Goal: Find specific page/section: Find specific page/section

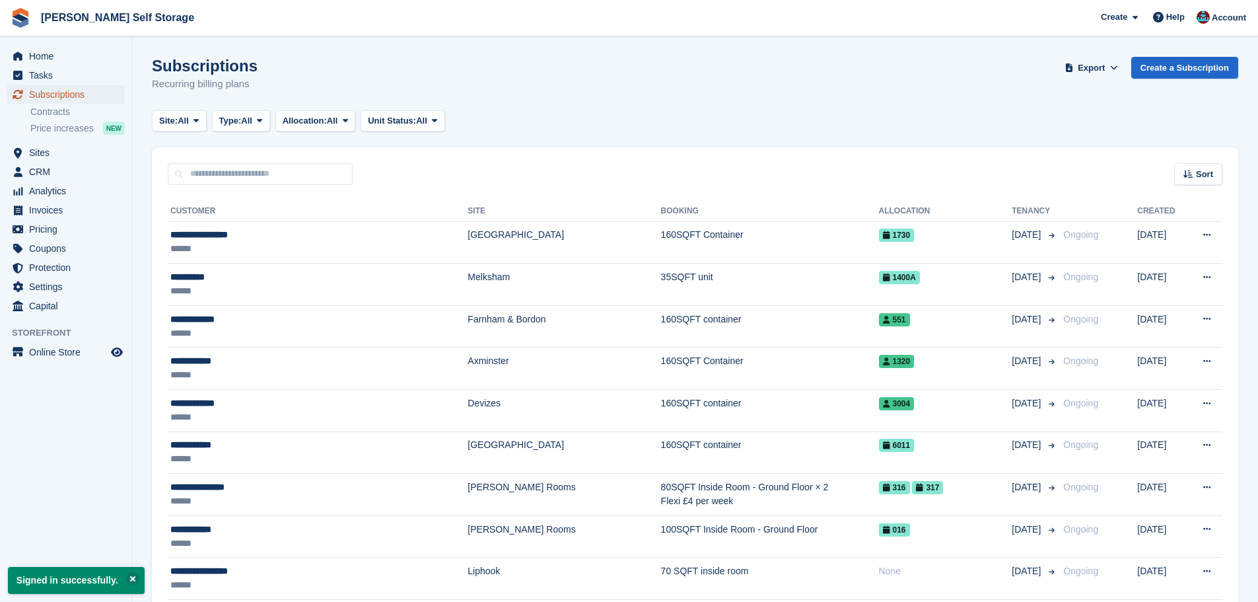
click at [61, 94] on span "Subscriptions" at bounding box center [68, 94] width 79 height 18
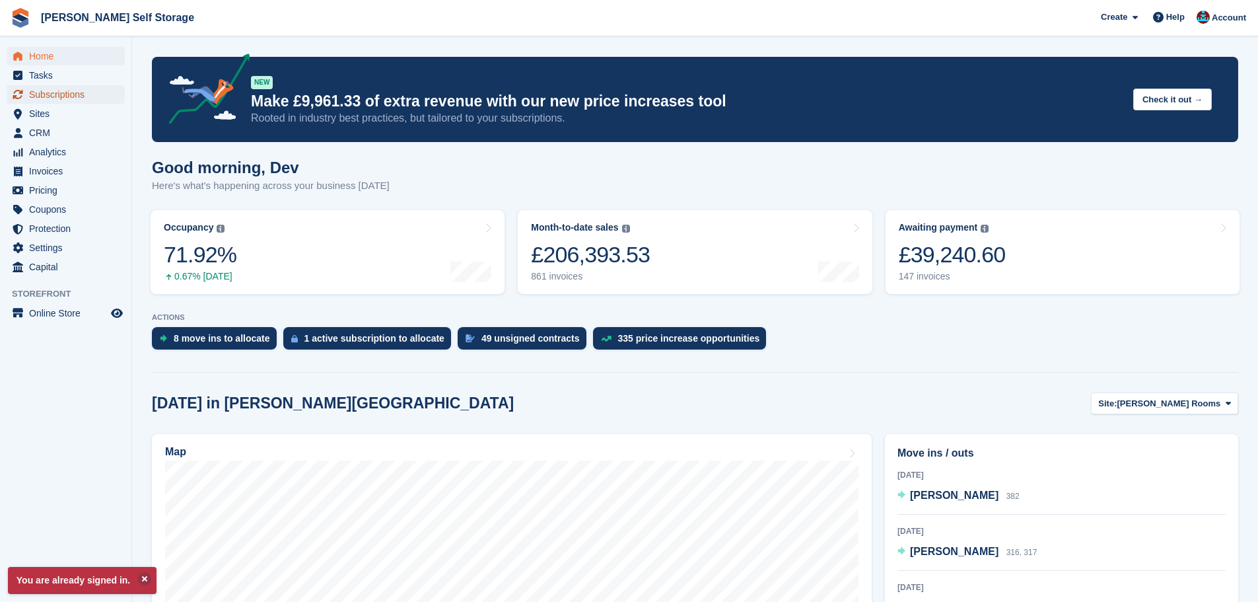
click at [74, 87] on span "Subscriptions" at bounding box center [68, 94] width 79 height 18
